Goal: Task Accomplishment & Management: Manage account settings

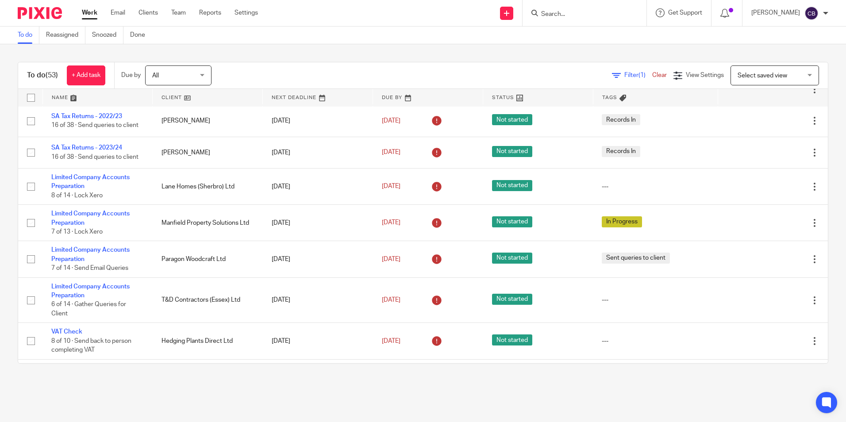
scroll to position [221, 0]
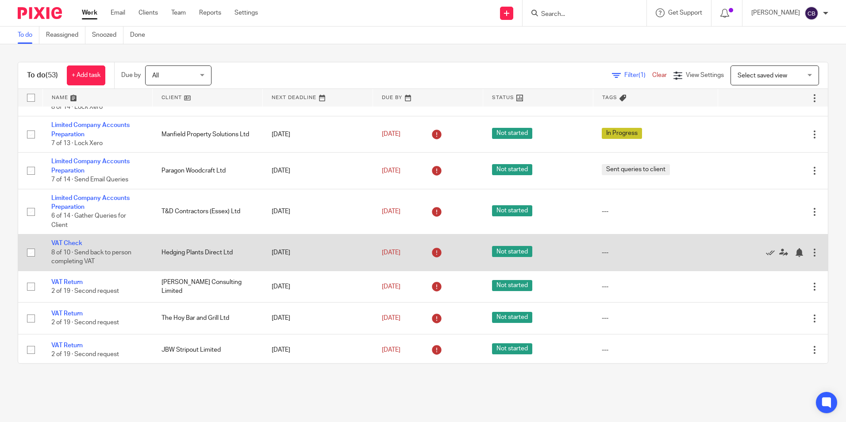
drag, startPoint x: 751, startPoint y: 251, endPoint x: 725, endPoint y: 255, distance: 26.4
click at [766, 251] on icon at bounding box center [770, 252] width 9 height 9
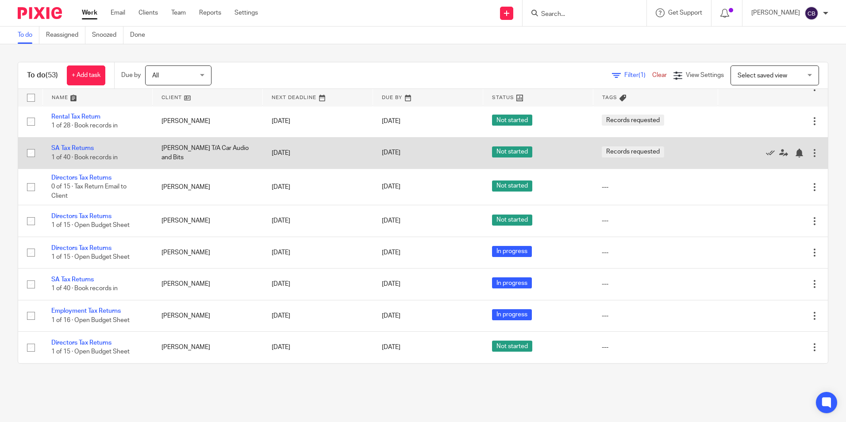
scroll to position [1534, 0]
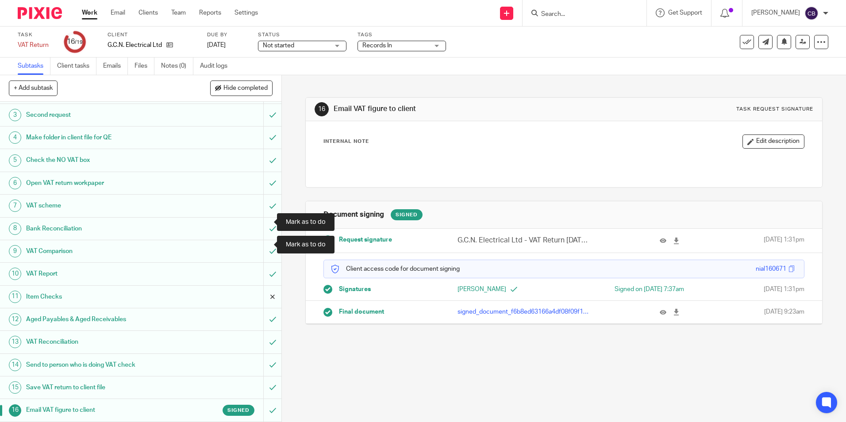
scroll to position [112, 0]
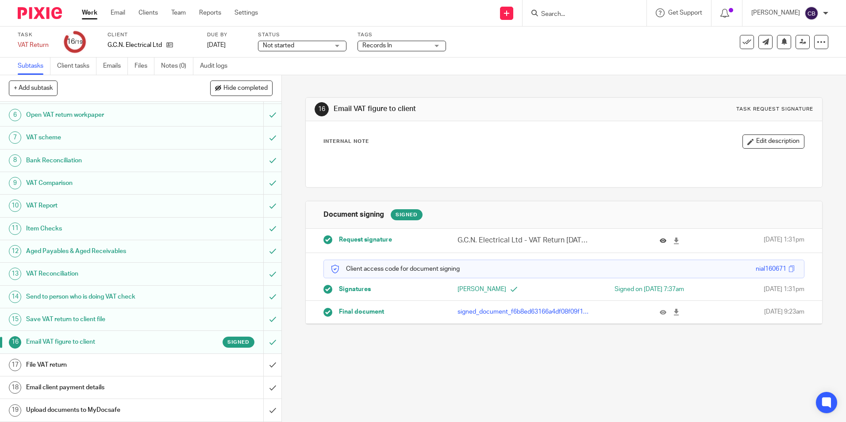
click at [660, 240] on icon at bounding box center [663, 241] width 7 height 7
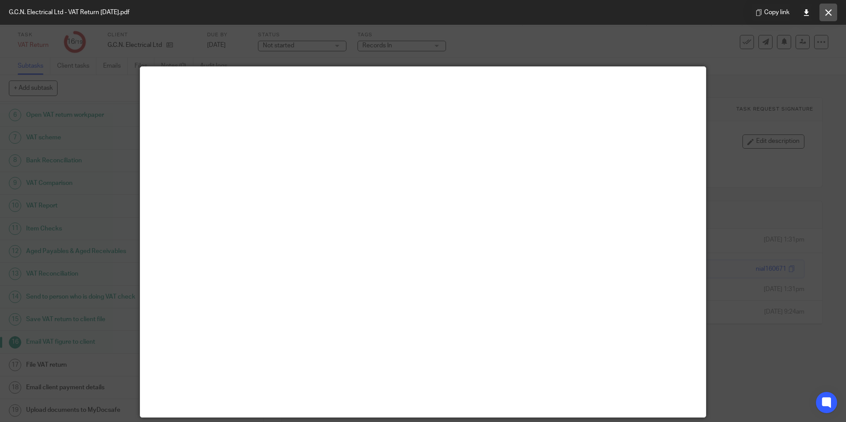
click at [831, 10] on icon at bounding box center [829, 12] width 7 height 7
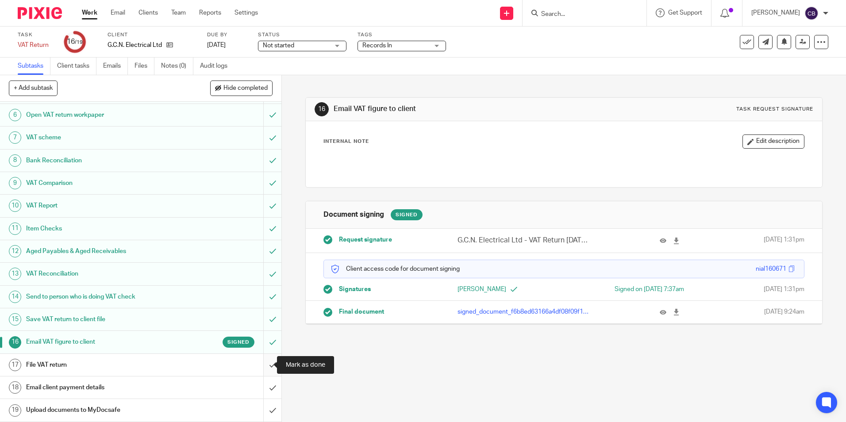
click at [263, 363] on input "submit" at bounding box center [141, 365] width 282 height 22
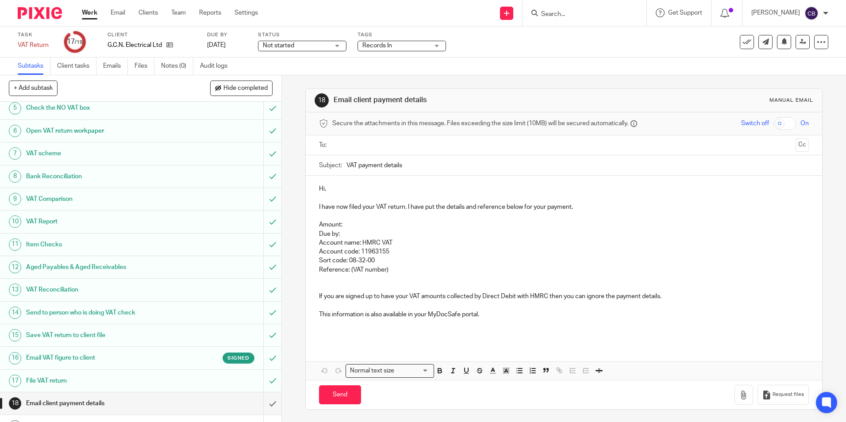
scroll to position [112, 0]
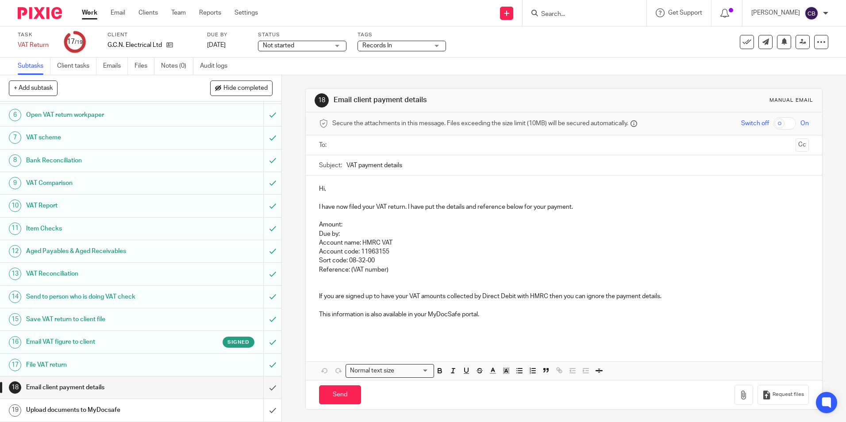
click at [333, 292] on p "If you are signed up to have your VAT amounts collected by Direct Debit with HM…" at bounding box center [564, 296] width 490 height 9
click at [327, 278] on p at bounding box center [564, 278] width 490 height 9
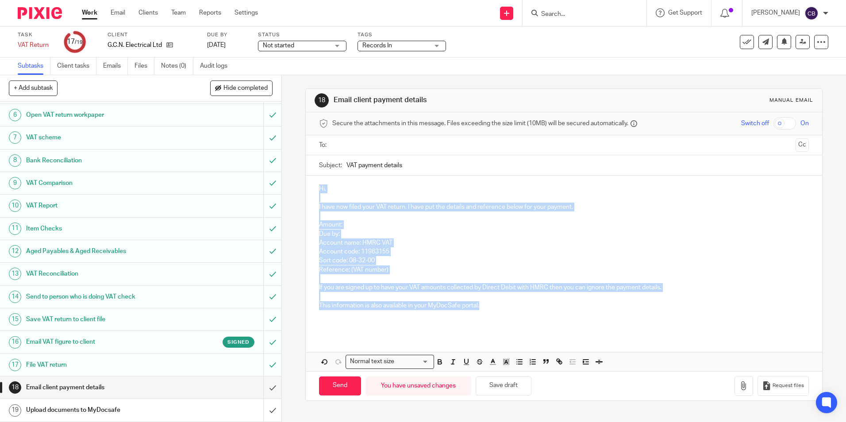
drag, startPoint x: 497, startPoint y: 309, endPoint x: 312, endPoint y: 176, distance: 227.8
click at [312, 176] on div "Hi, I have now filed your VAT return. I have put the details and reference belo…" at bounding box center [564, 255] width 516 height 159
click at [618, 257] on div "Hi, I have now filed your VAT return. I have put the details and reference belo…" at bounding box center [564, 255] width 516 height 159
click at [476, 309] on p "This information is also available in your MyDocSafe portal." at bounding box center [564, 305] width 490 height 9
click at [471, 254] on p "Account code: 11963155" at bounding box center [564, 251] width 490 height 9
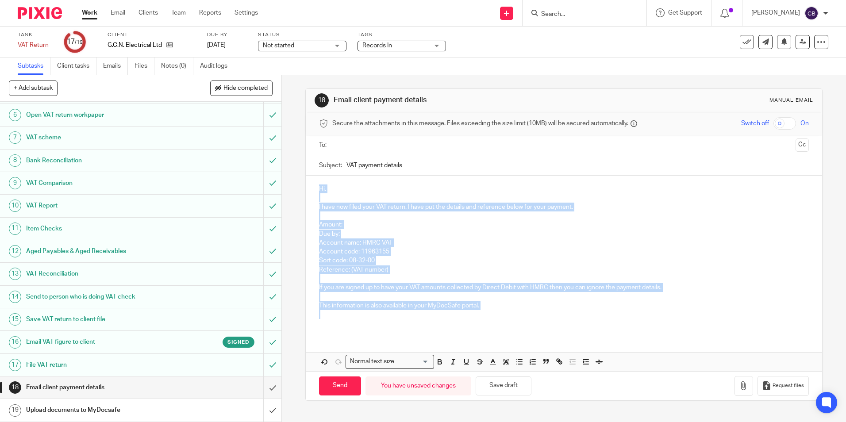
drag, startPoint x: 467, startPoint y: 302, endPoint x: 277, endPoint y: 191, distance: 220.0
click at [277, 191] on div "+ Add subtask Hide completed Cancel + Add 1 Quarter ended 2 Change the deadline…" at bounding box center [423, 248] width 846 height 347
click at [494, 313] on p at bounding box center [564, 314] width 490 height 9
click at [489, 306] on p "This information is also available in your MyDocSafe portal." at bounding box center [564, 305] width 490 height 9
drag, startPoint x: 483, startPoint y: 307, endPoint x: 307, endPoint y: 206, distance: 203.7
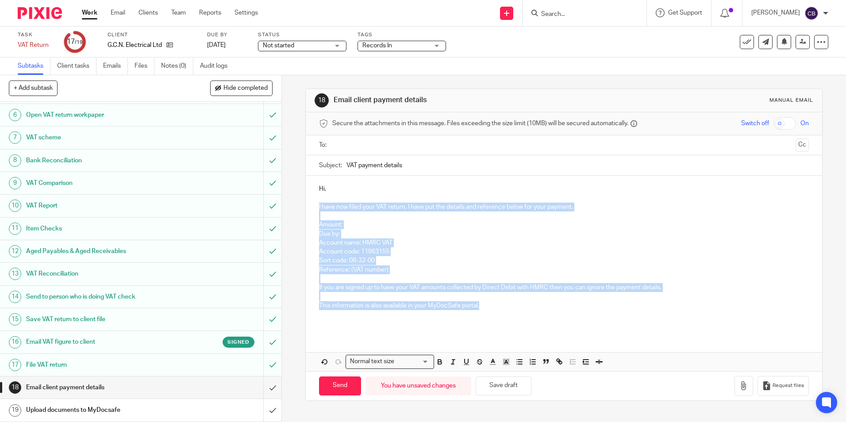
click at [307, 206] on div "Hi, I have now filed your VAT return. I have put the details and reference belo…" at bounding box center [564, 255] width 516 height 159
copy div "I have now filed your VAT return. I have put the details and reference below fo…"
click at [263, 390] on input "submit" at bounding box center [141, 388] width 282 height 22
